Goal: Find specific page/section: Find specific page/section

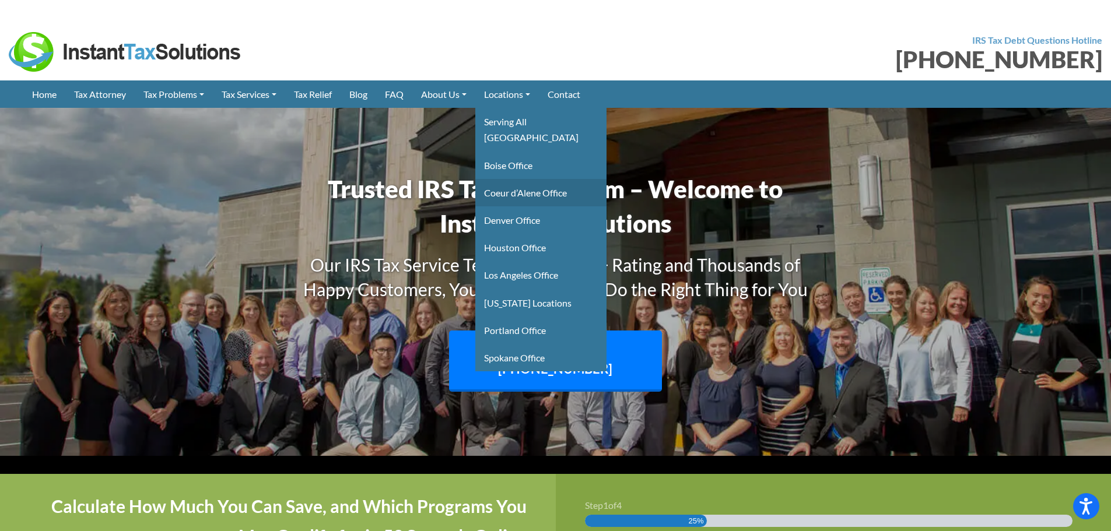
click at [532, 179] on link "Coeur d’Alene Office" at bounding box center [540, 192] width 131 height 27
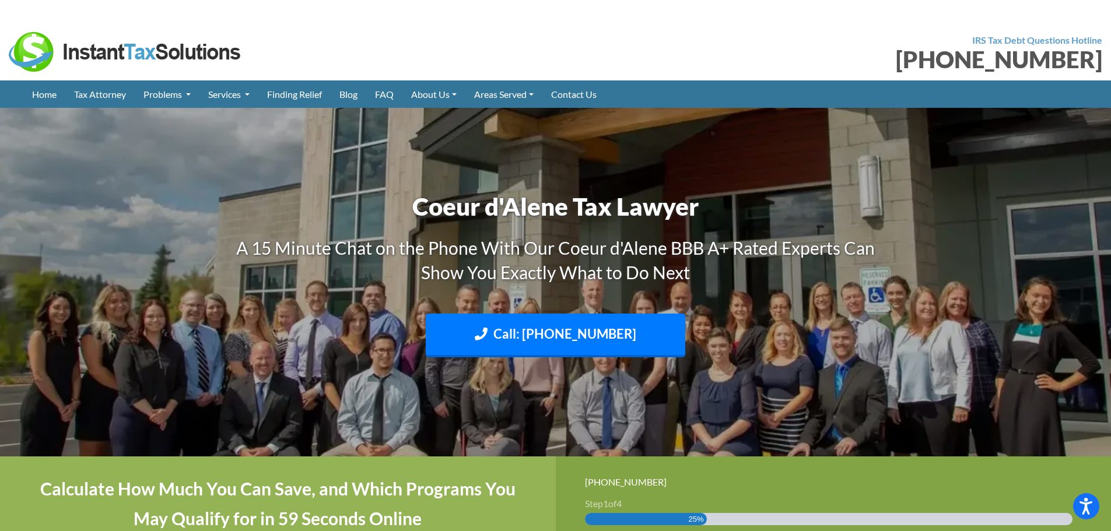
click at [122, 53] on img at bounding box center [125, 52] width 233 height 40
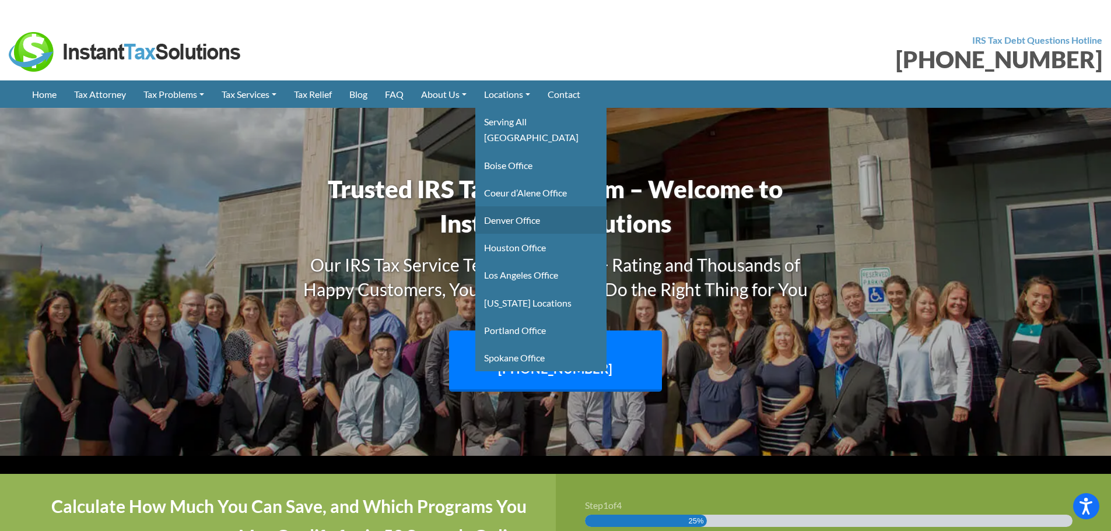
click at [543, 207] on link "Denver Office" at bounding box center [540, 219] width 131 height 27
